Goal: Information Seeking & Learning: Understand process/instructions

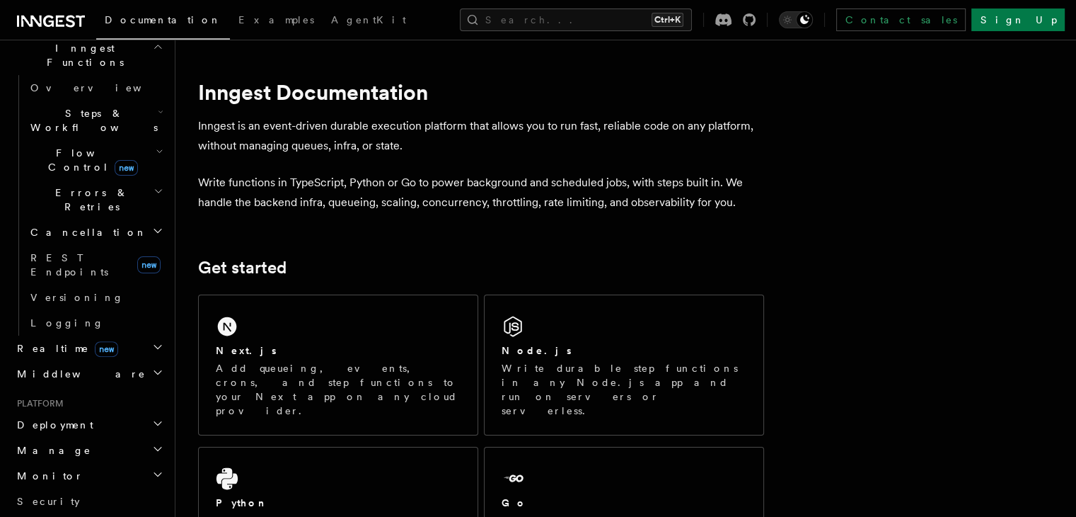
scroll to position [566, 0]
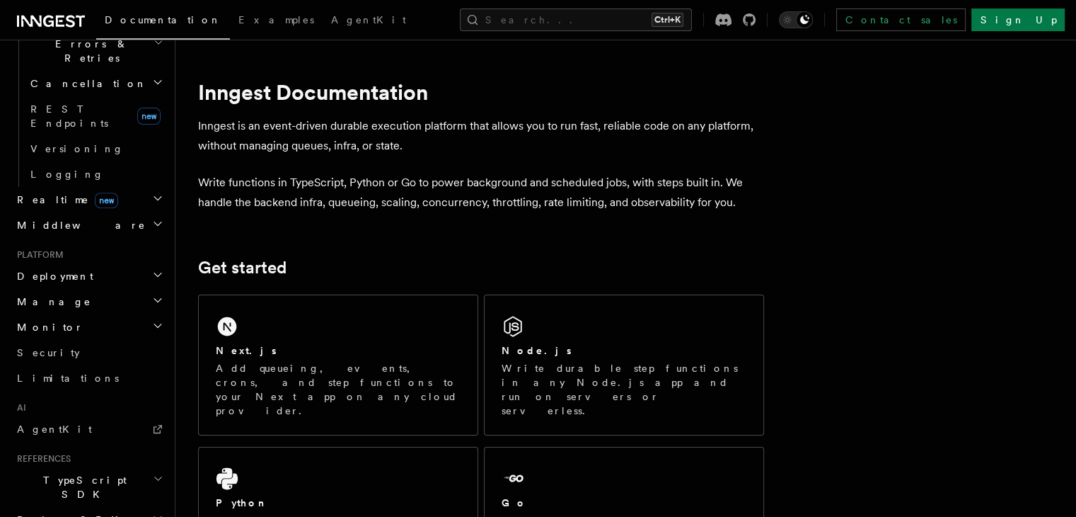
click at [60, 263] on h2 "Deployment" at bounding box center [88, 275] width 155 height 25
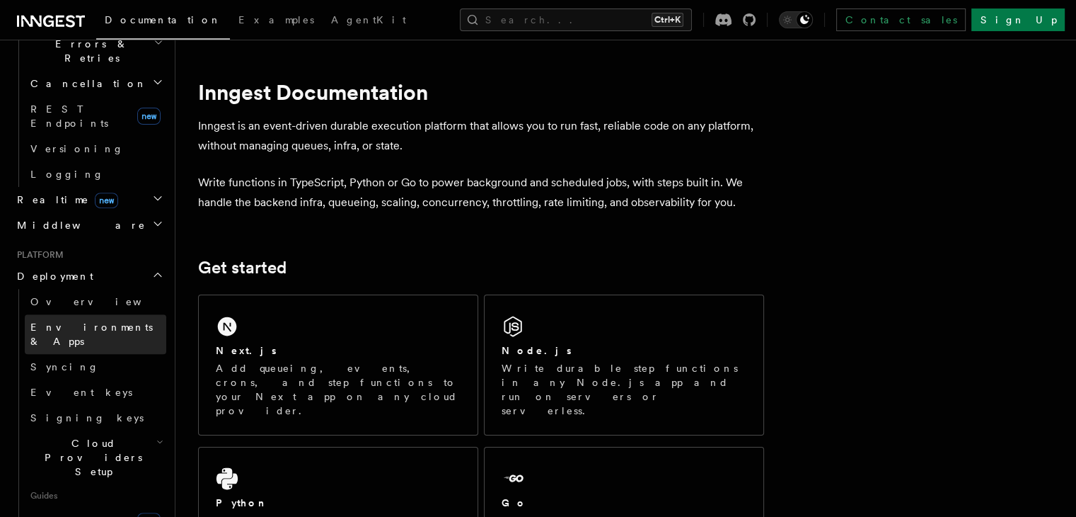
click at [59, 321] on span "Environments & Apps" at bounding box center [91, 333] width 122 height 25
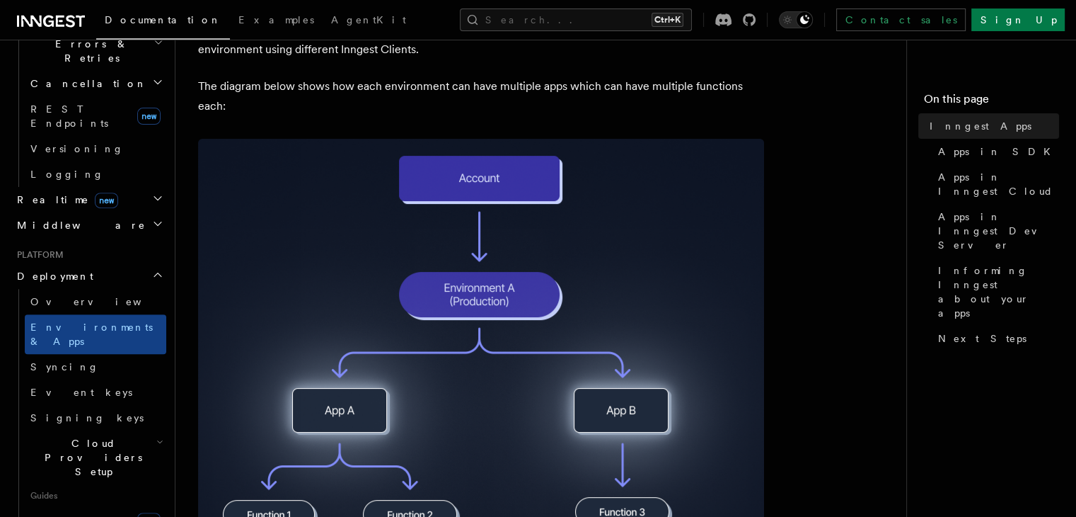
scroll to position [212, 0]
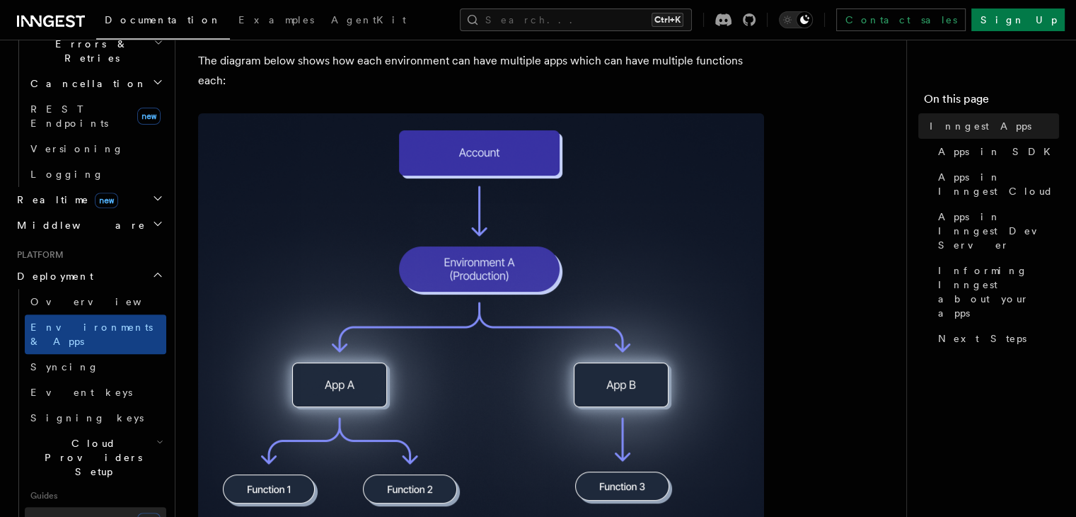
click at [74, 507] on link "Connect new" at bounding box center [96, 521] width 142 height 28
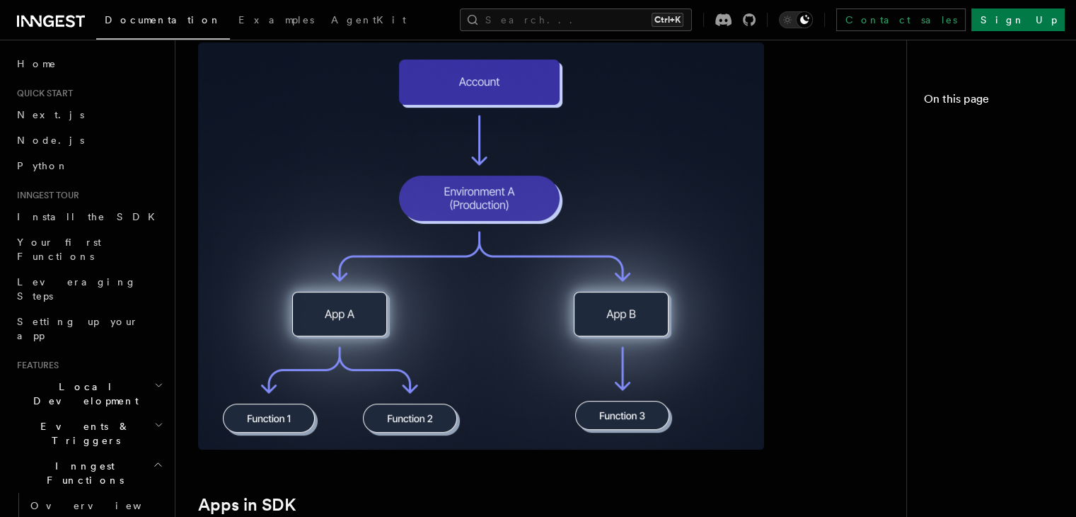
scroll to position [212, 0]
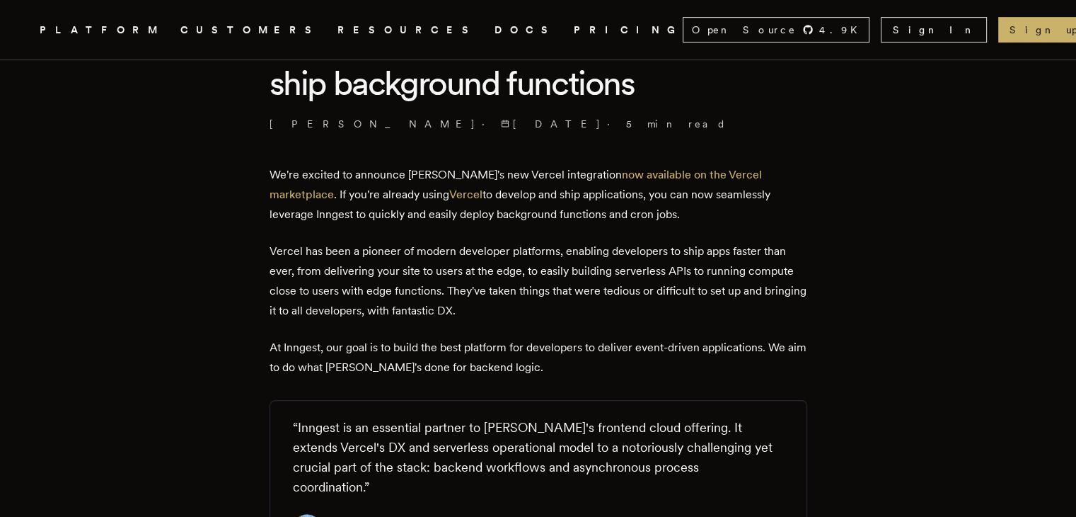
scroll to position [425, 0]
click at [696, 169] on link "now available on the Vercel marketplace" at bounding box center [516, 182] width 493 height 33
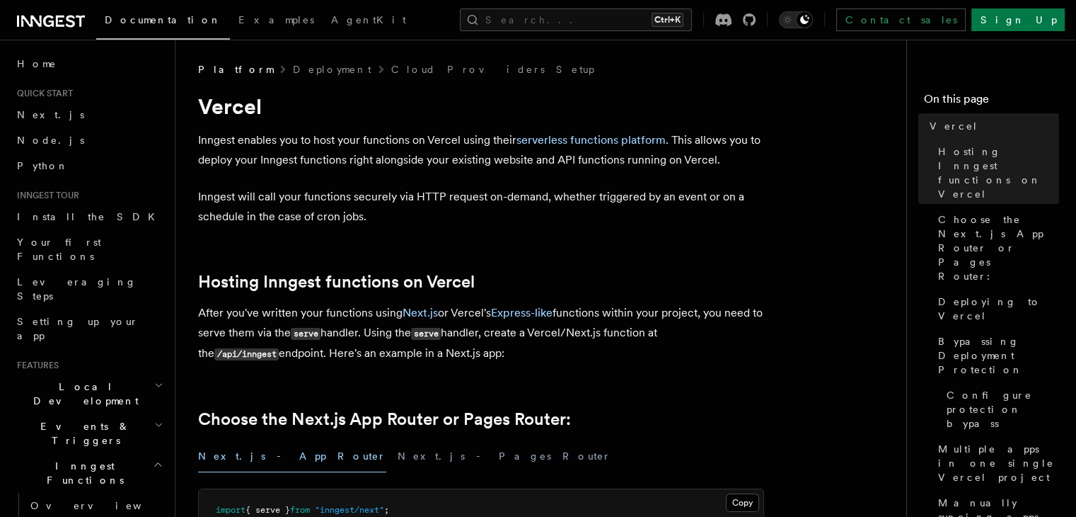
click at [52, 14] on icon at bounding box center [51, 21] width 68 height 17
